Goal: Task Accomplishment & Management: Complete application form

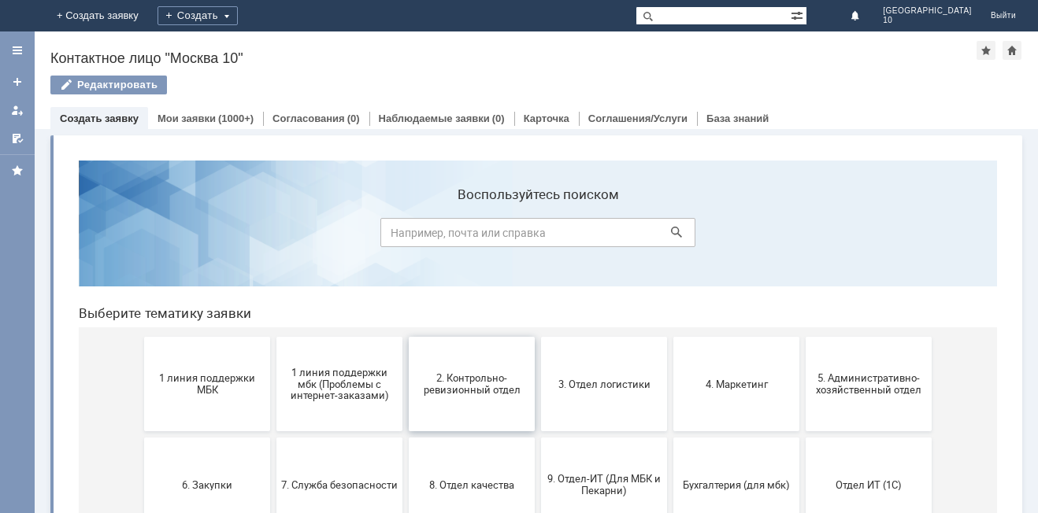
click at [460, 383] on span "2. Контрольно-ревизионный отдел" at bounding box center [471, 384] width 117 height 24
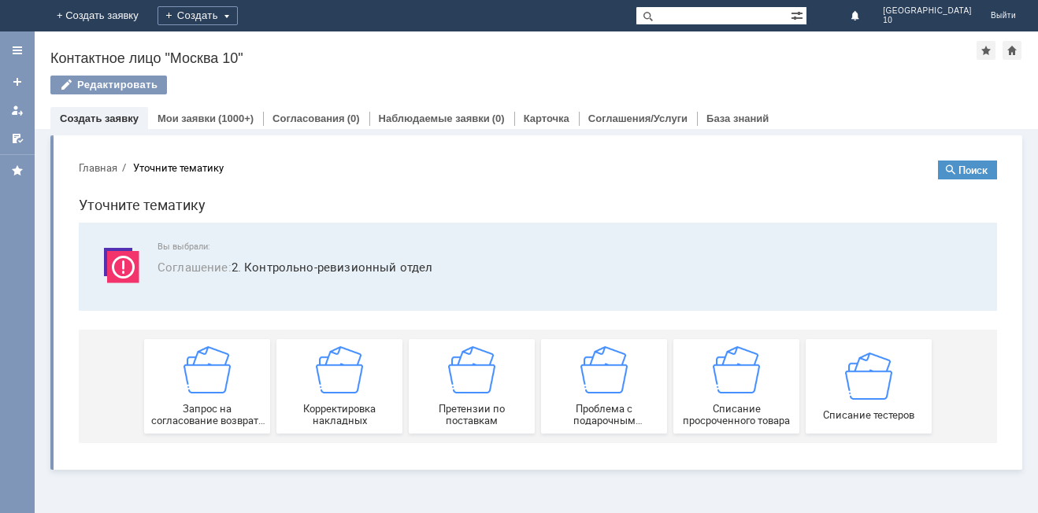
click at [601, 228] on div "Вы выбрали: Соглашение : 2. Контрольно-ревизионный отдел" at bounding box center [538, 267] width 918 height 88
click at [474, 384] on img at bounding box center [471, 369] width 47 height 47
click at [226, 115] on div "(1000+)" at bounding box center [235, 119] width 35 height 12
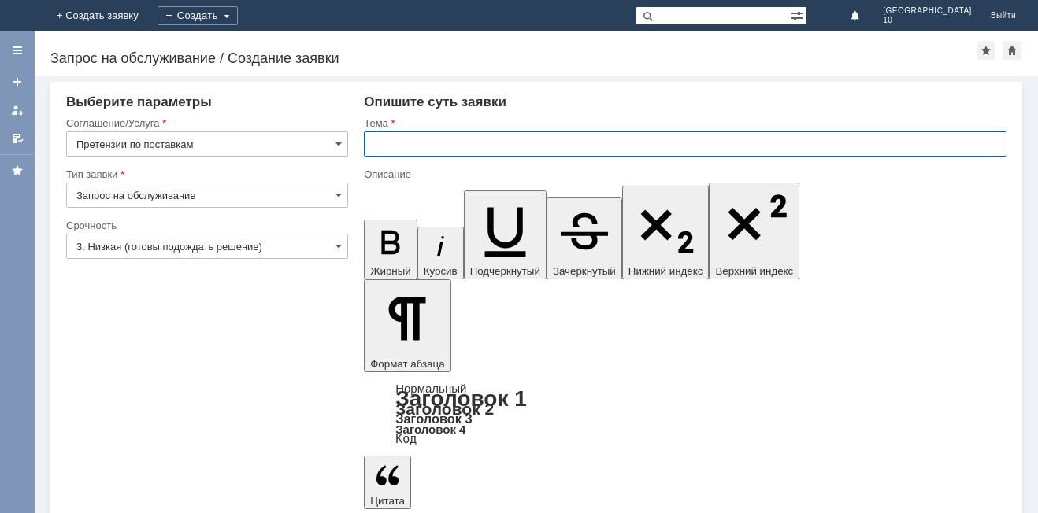
click at [391, 139] on input "text" at bounding box center [685, 143] width 642 height 25
type input "не пробиваеться товар"
